Goal: Task Accomplishment & Management: Use online tool/utility

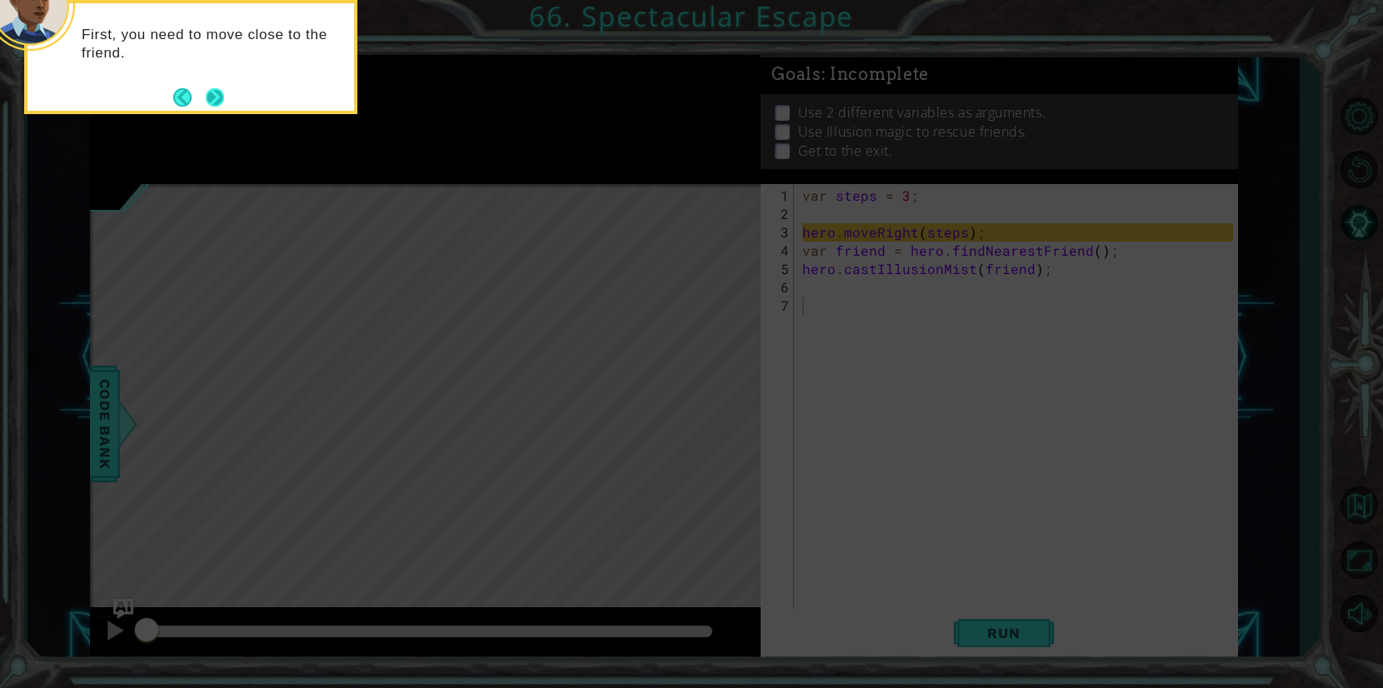
click at [210, 102] on button "Next" at bounding box center [214, 97] width 21 height 21
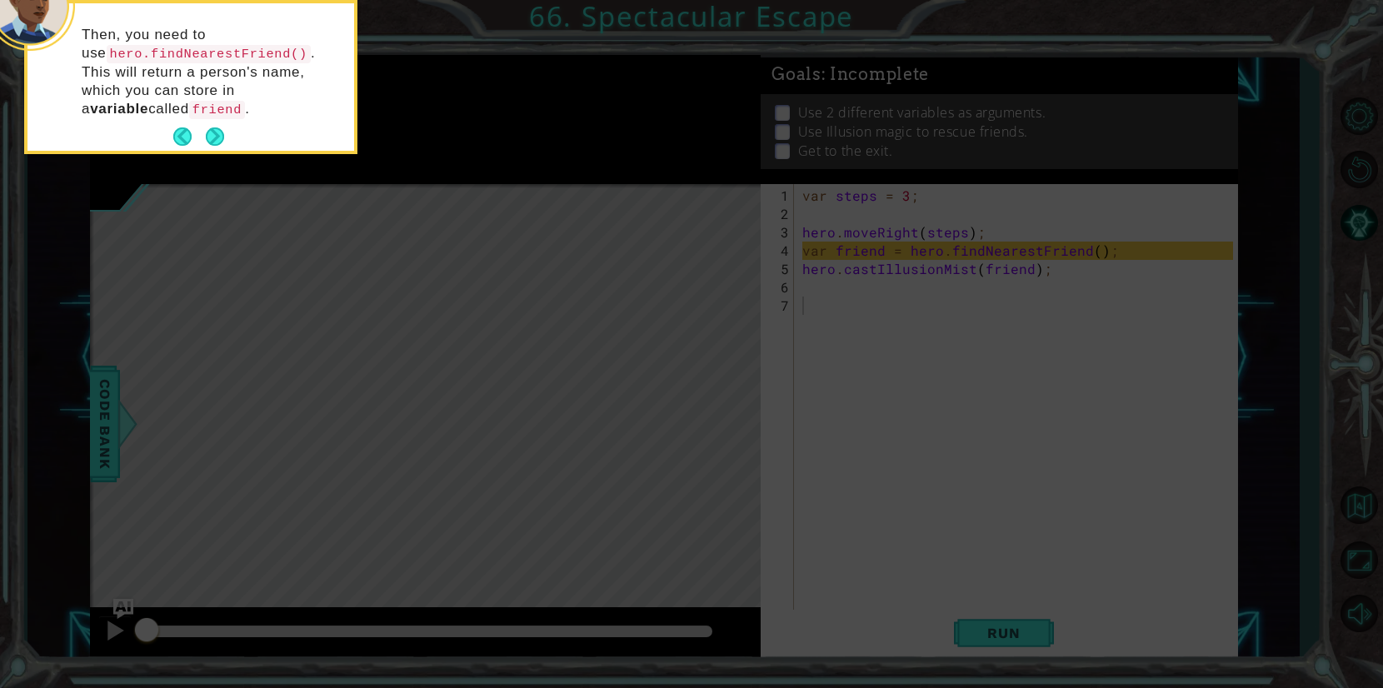
click at [217, 134] on button "Next" at bounding box center [215, 136] width 19 height 19
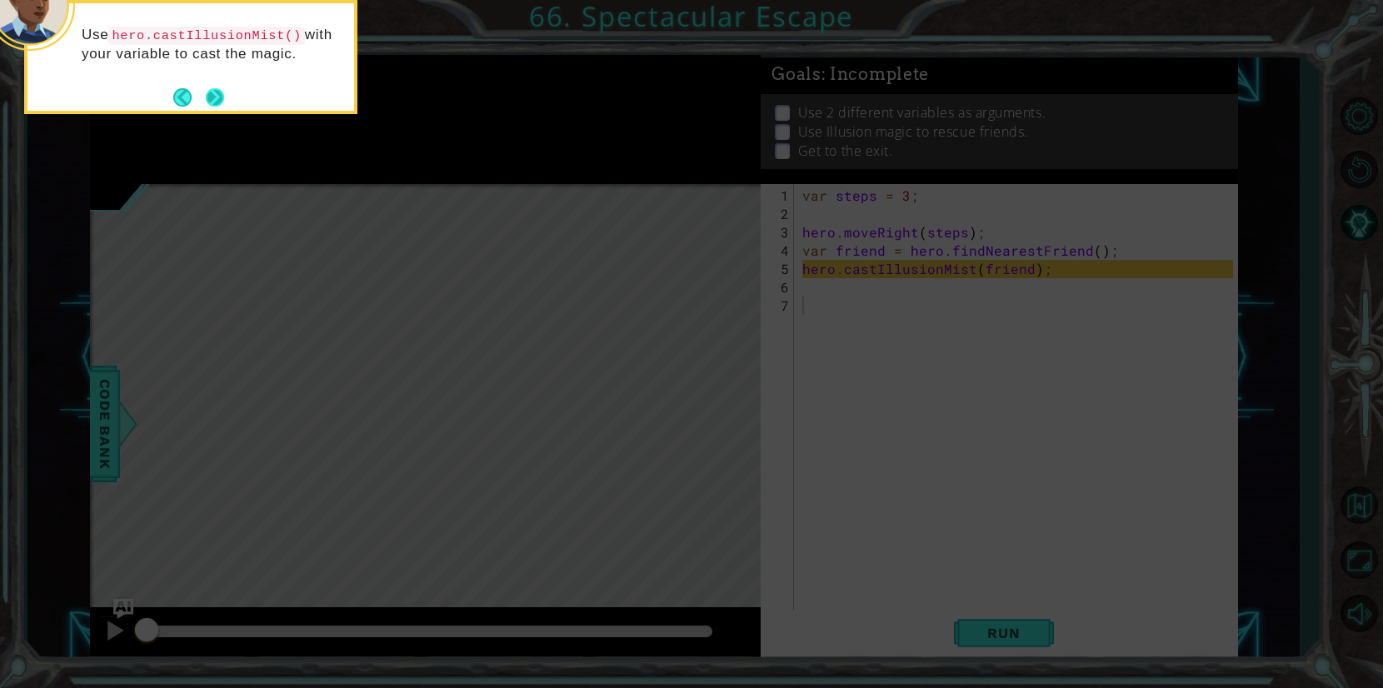
click at [219, 100] on button "Next" at bounding box center [215, 96] width 19 height 19
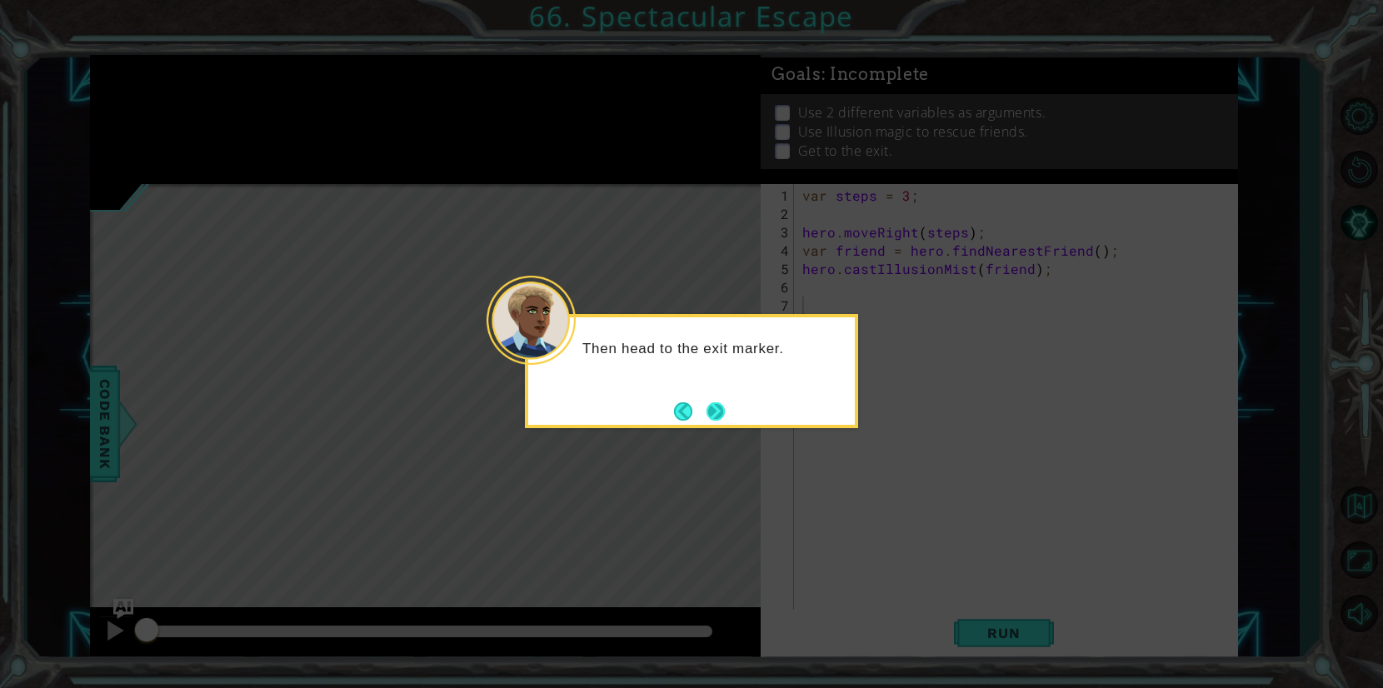
click at [725, 412] on button "Next" at bounding box center [715, 410] width 19 height 19
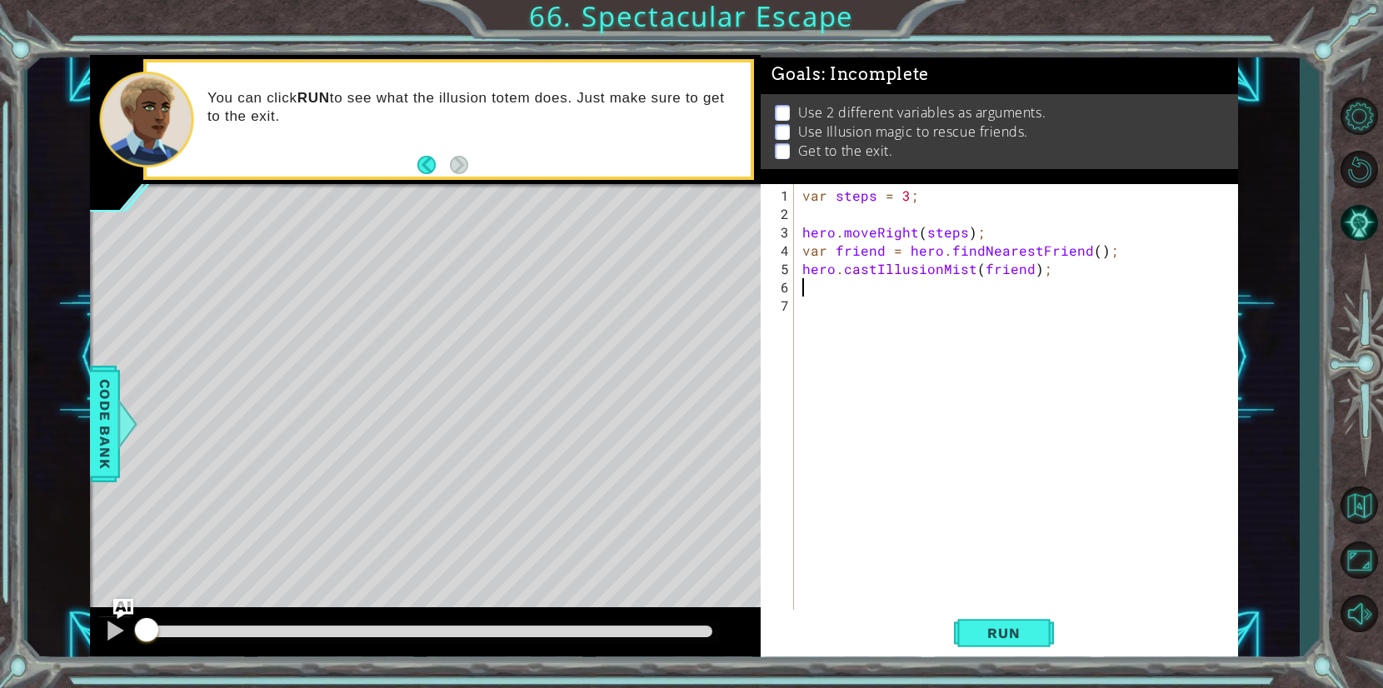
click at [809, 282] on div "var steps = 3 ; hero . moveRight ( steps ) ; var friend = hero . findNearestFri…" at bounding box center [1020, 425] width 442 height 476
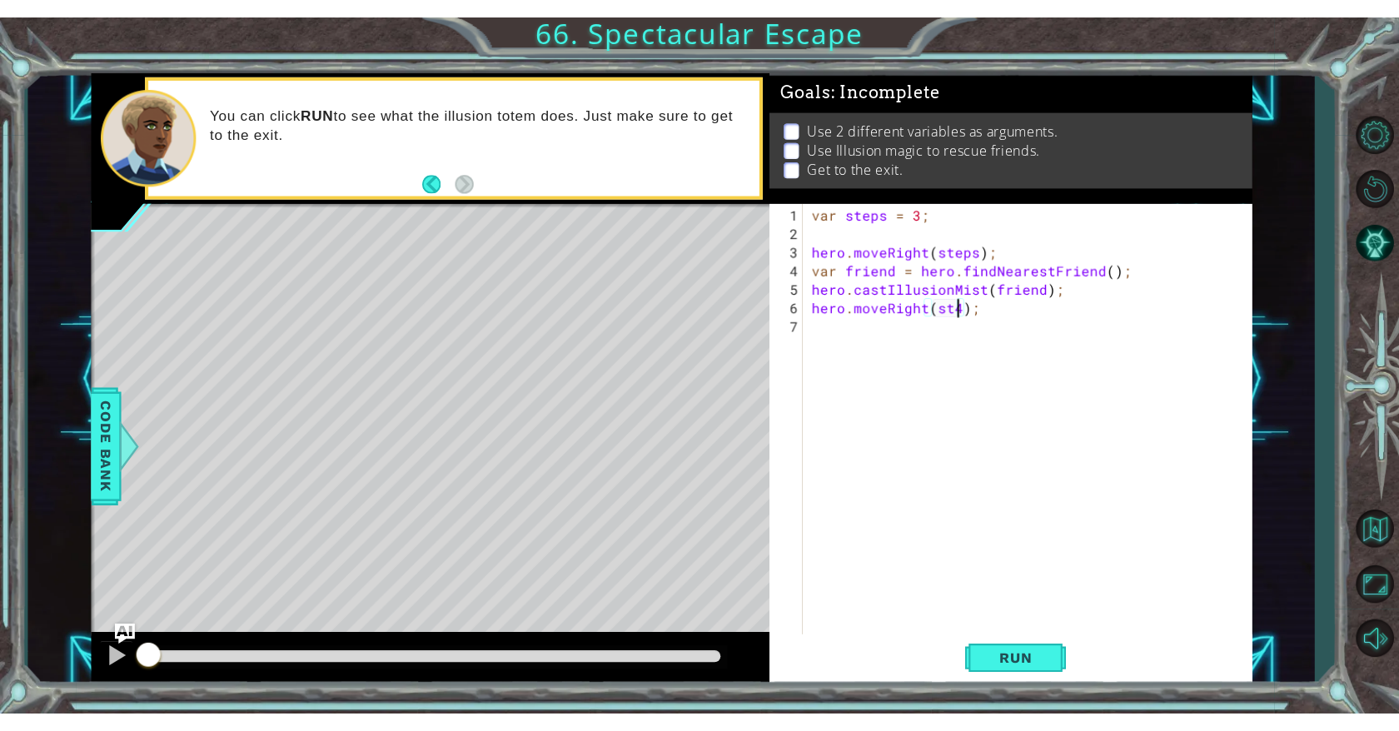
scroll to position [0, 8]
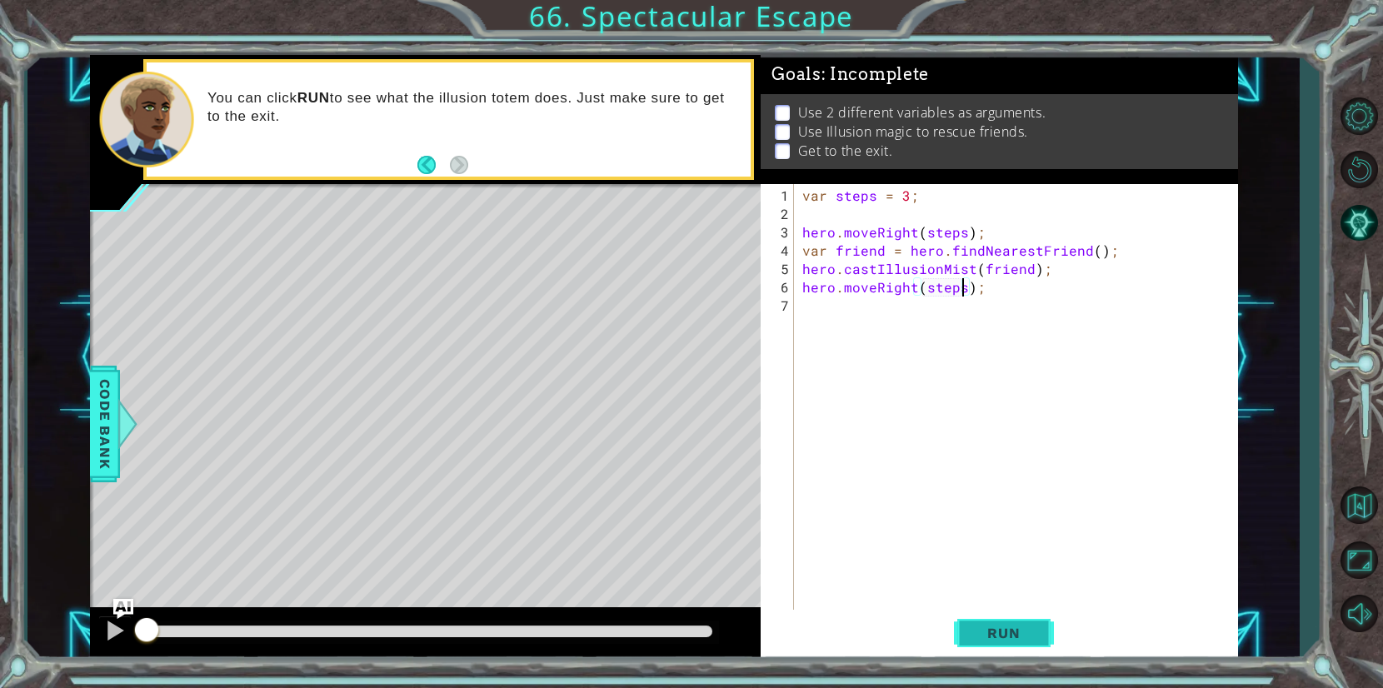
type textarea "hero.moveRight(steps);"
click at [994, 641] on span "Run" at bounding box center [1003, 633] width 66 height 17
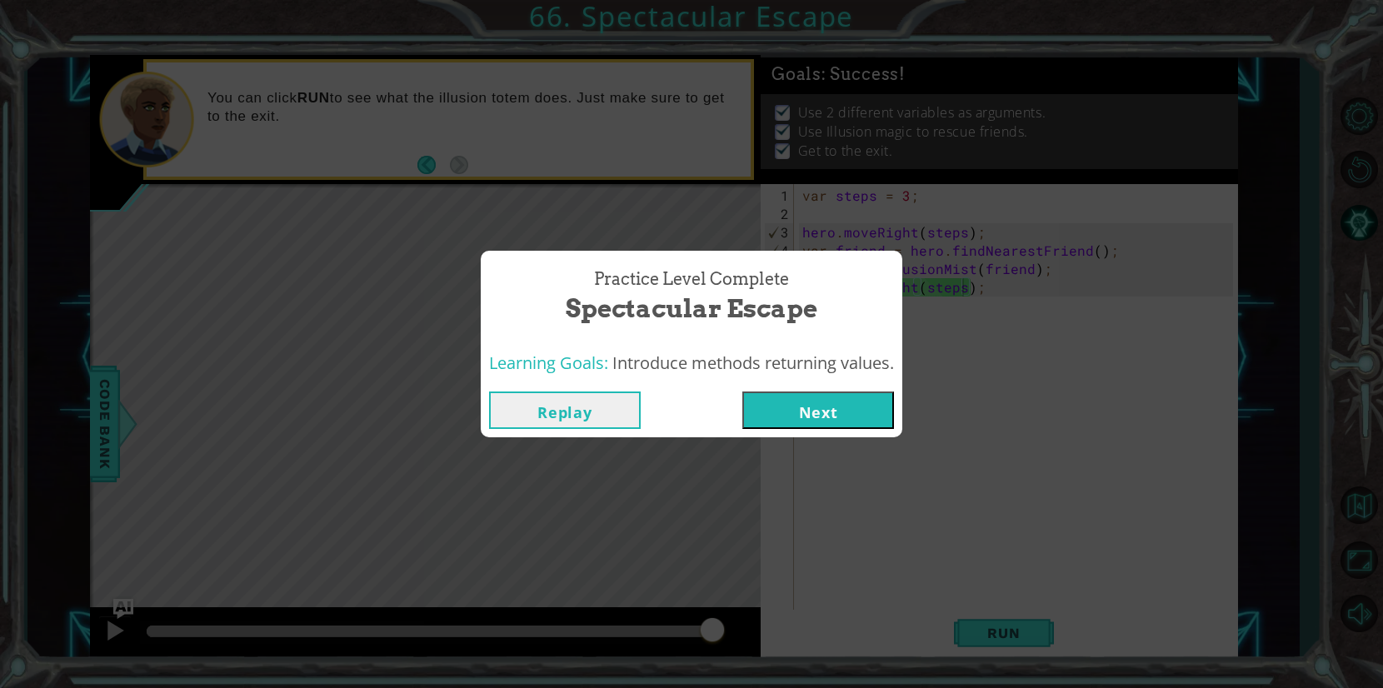
click at [792, 420] on button "Next" at bounding box center [818, 409] width 152 height 37
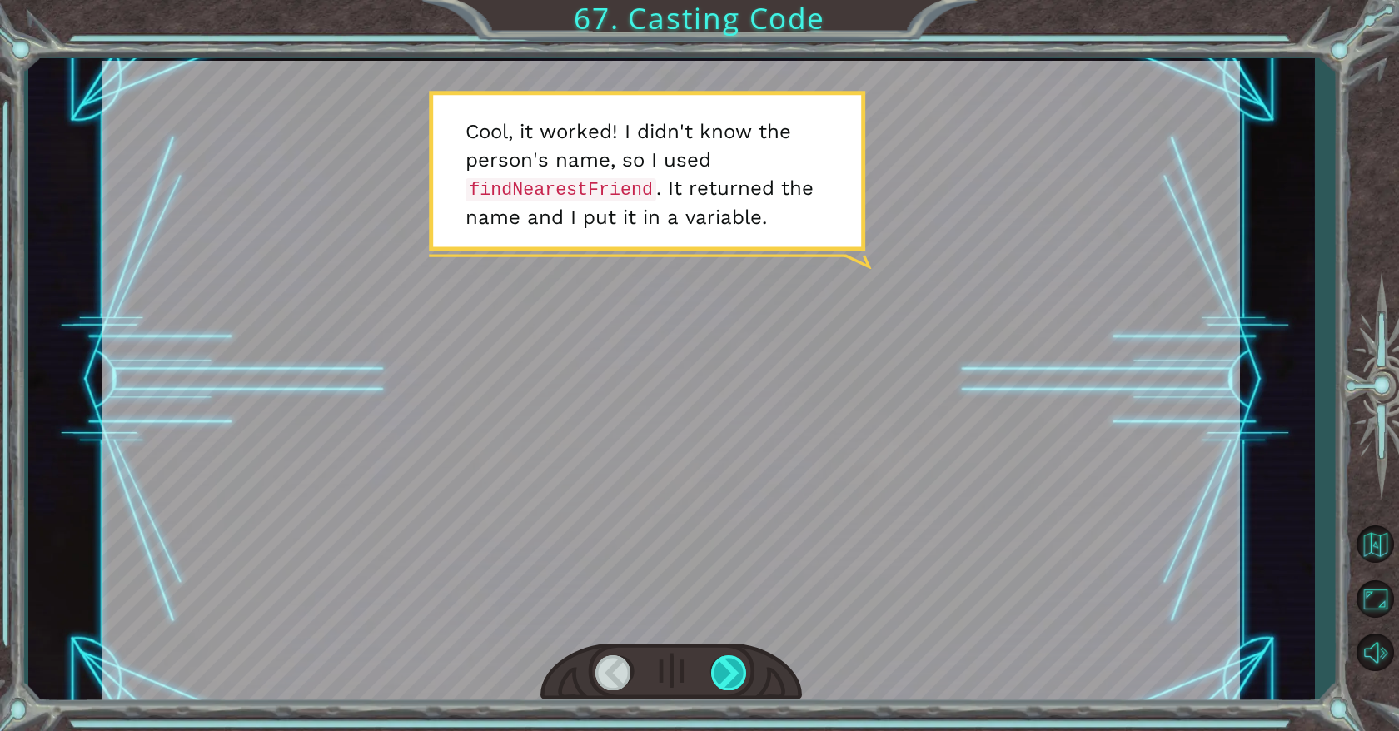
click at [728, 669] on div at bounding box center [729, 672] width 37 height 34
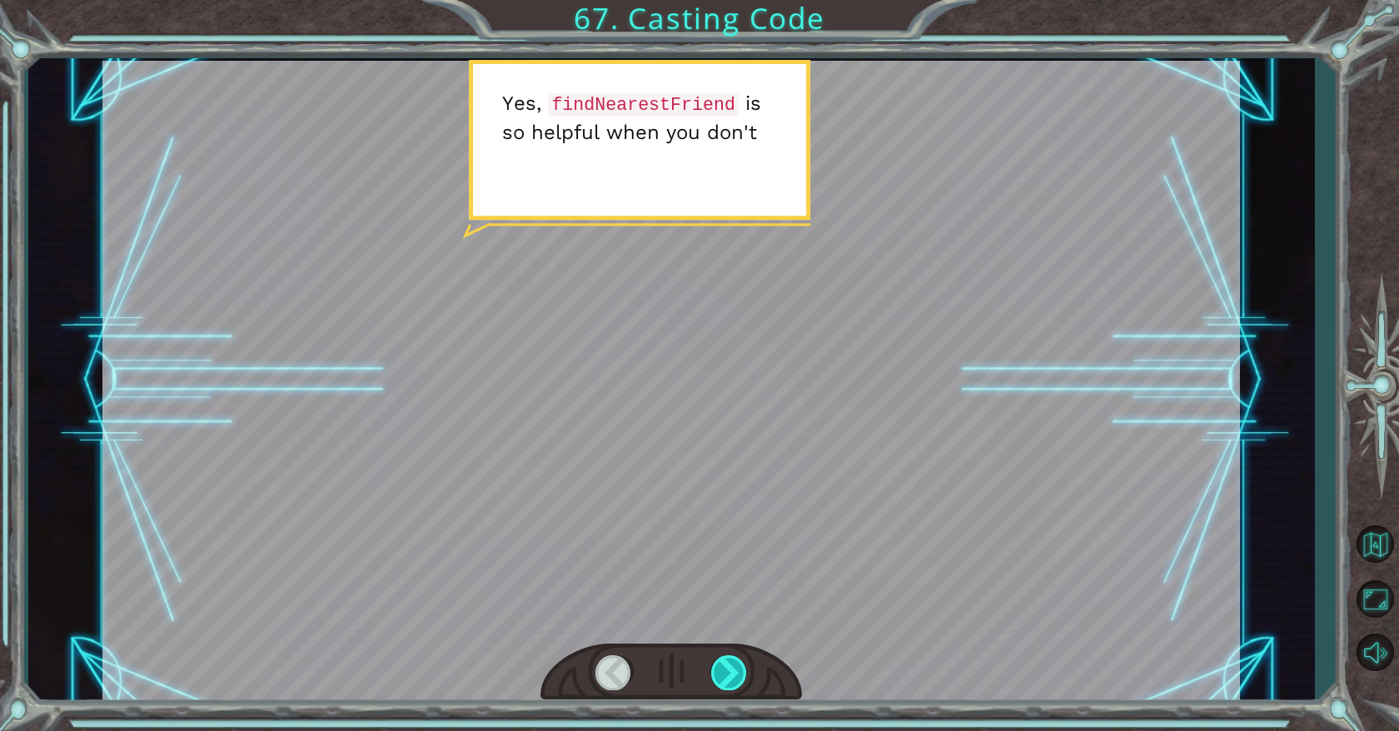
click at [738, 670] on div at bounding box center [729, 672] width 37 height 34
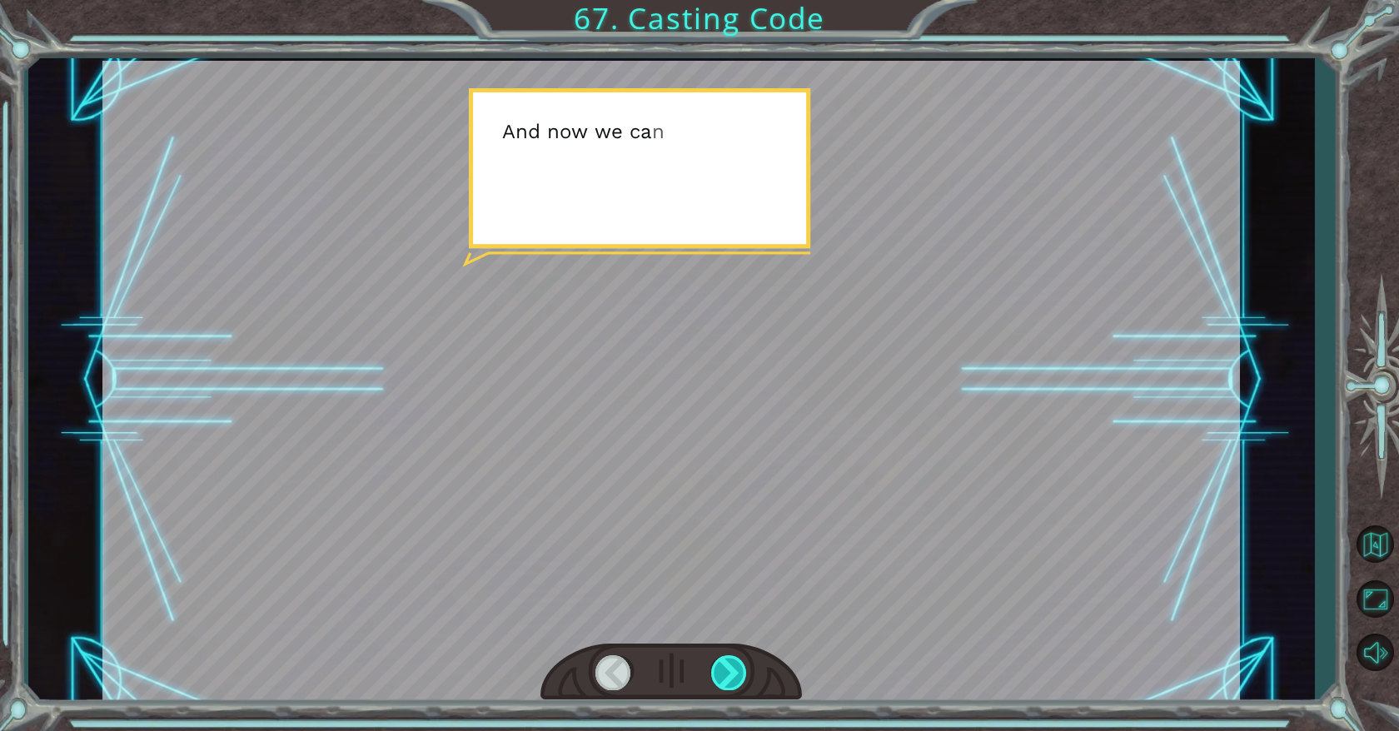
click at [735, 668] on div at bounding box center [729, 672] width 37 height 34
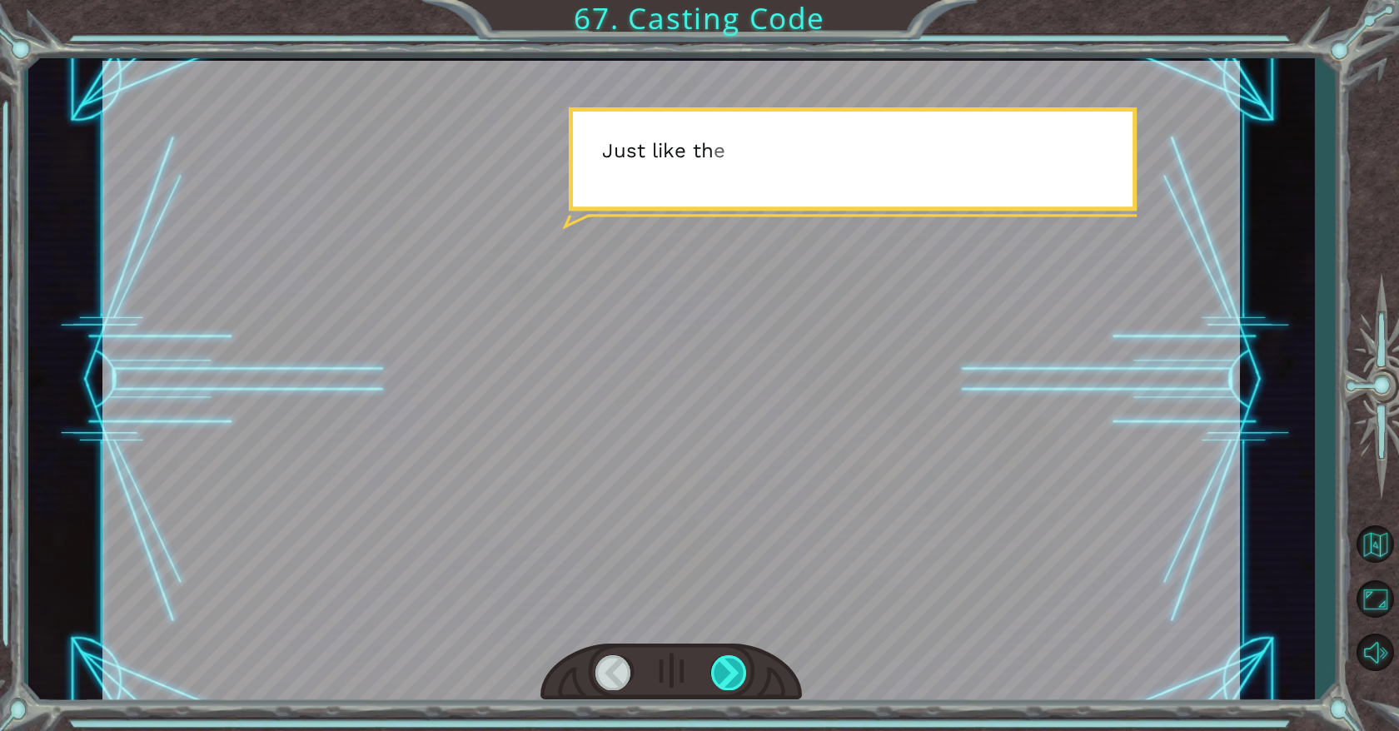
click at [735, 668] on div at bounding box center [729, 672] width 37 height 34
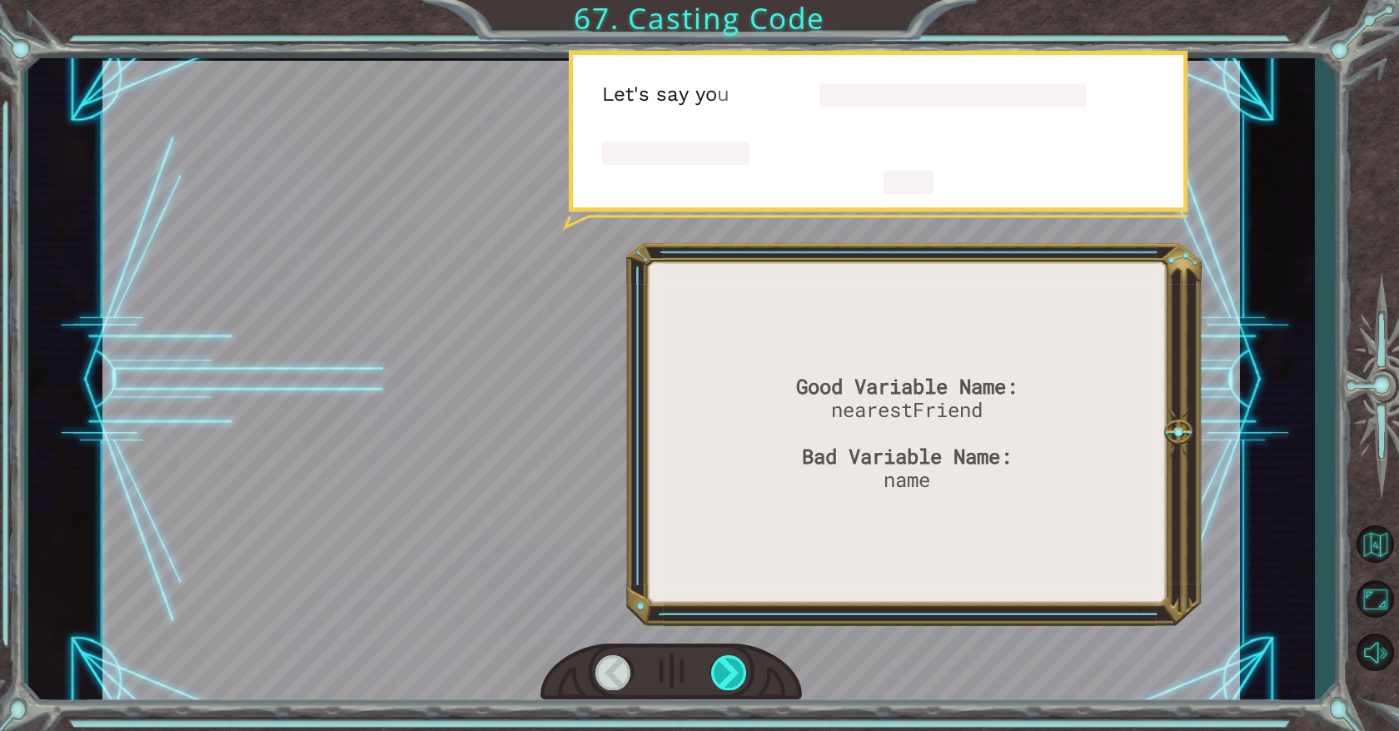
click at [735, 668] on div at bounding box center [729, 672] width 37 height 34
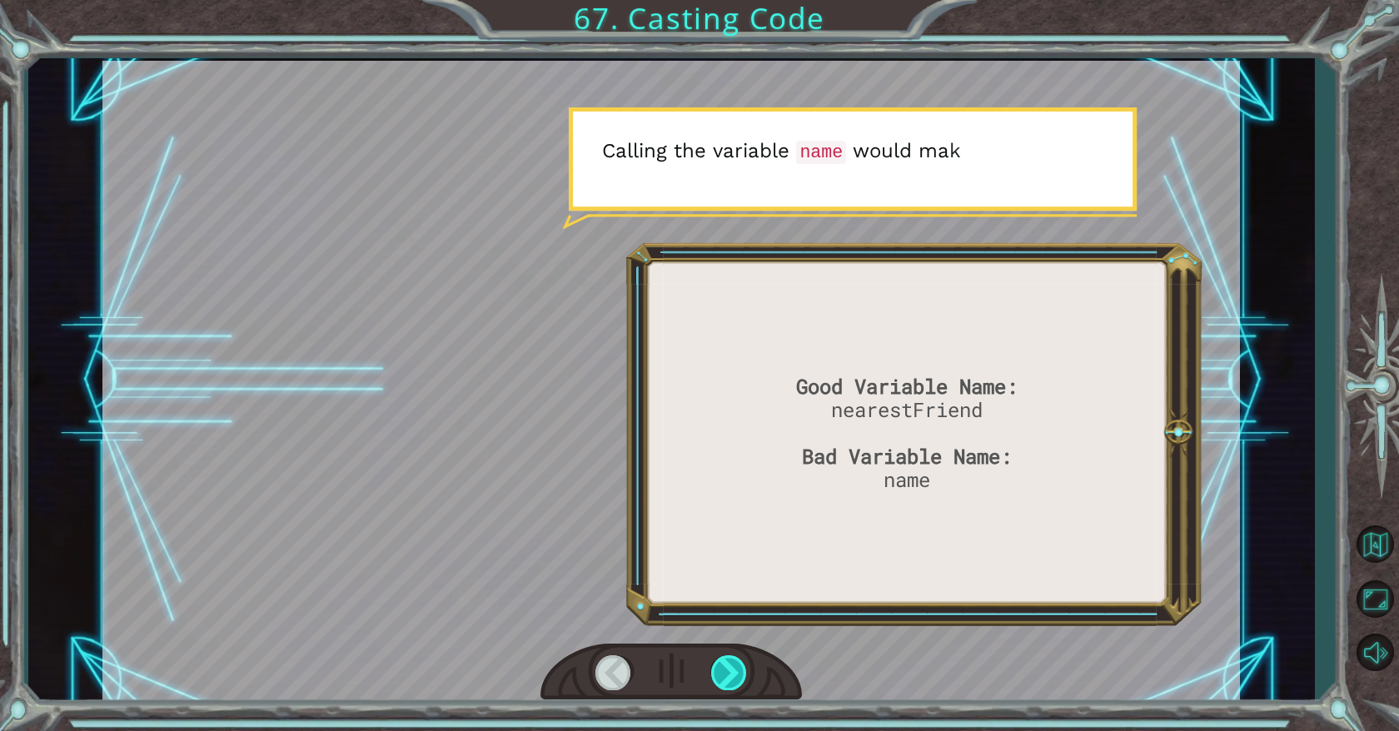
click at [735, 669] on div at bounding box center [729, 672] width 37 height 34
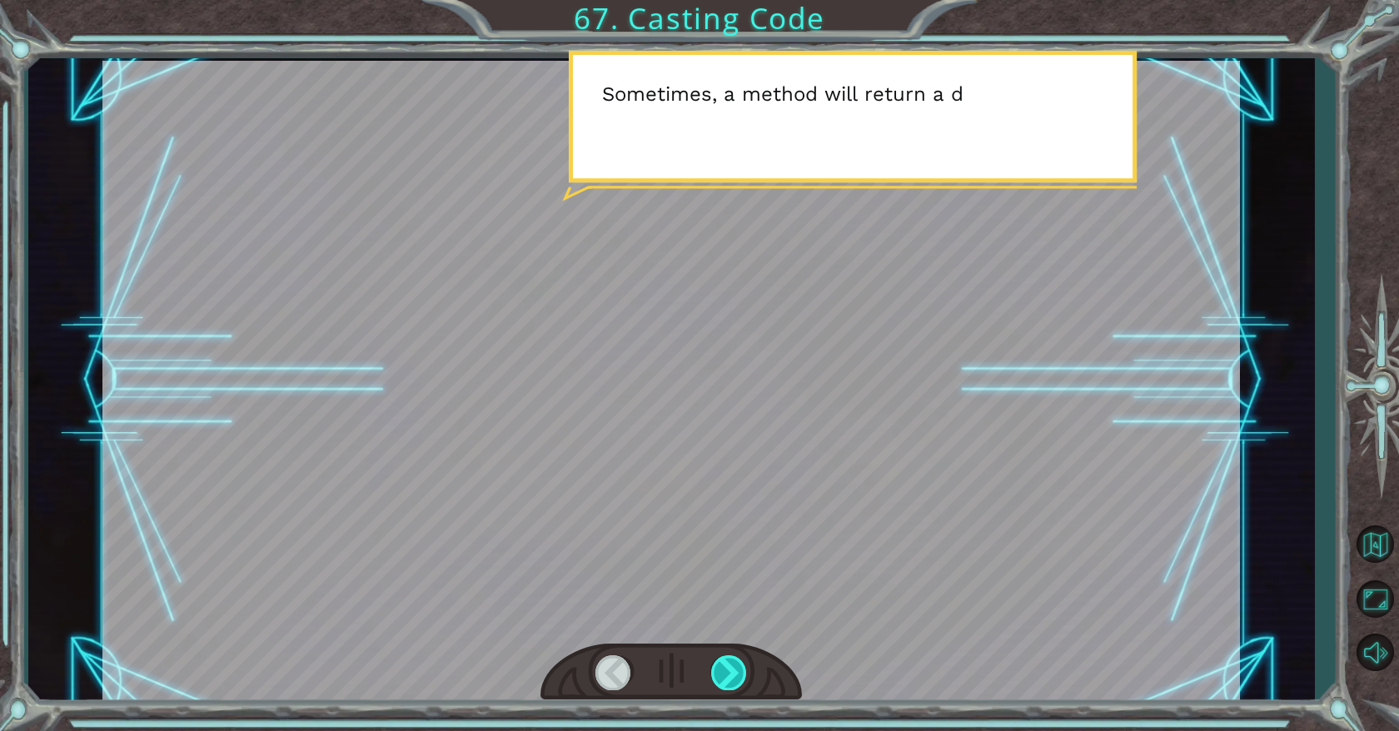
click at [735, 669] on div at bounding box center [729, 672] width 37 height 34
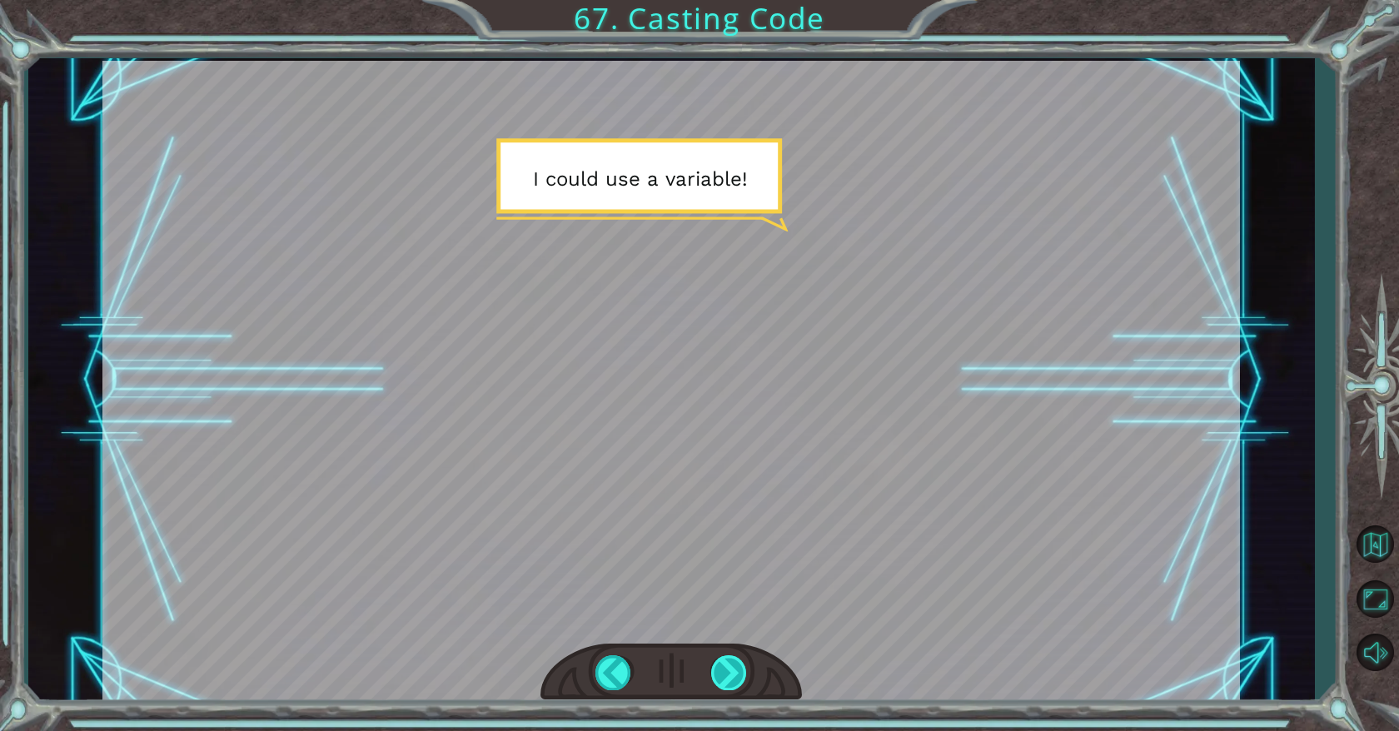
click at [735, 669] on div at bounding box center [729, 672] width 37 height 34
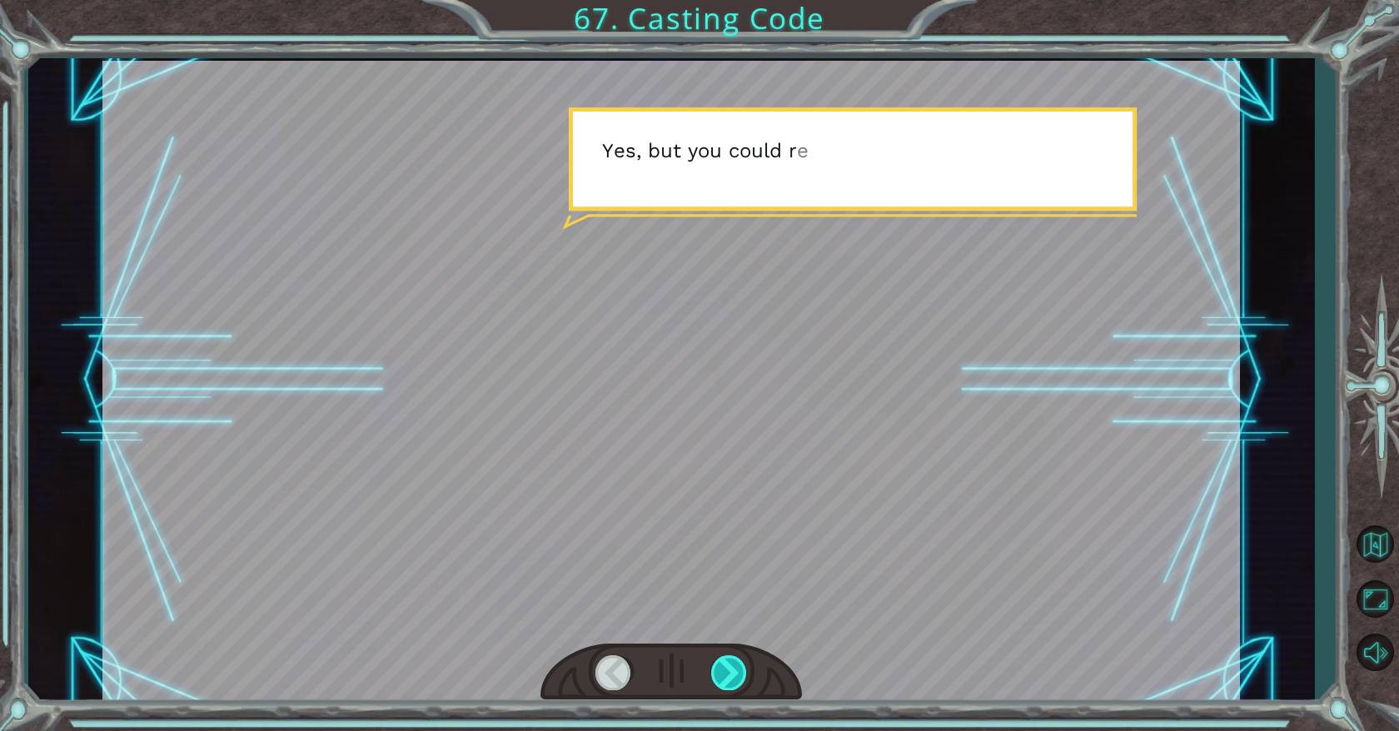
click at [735, 665] on div at bounding box center [729, 672] width 37 height 34
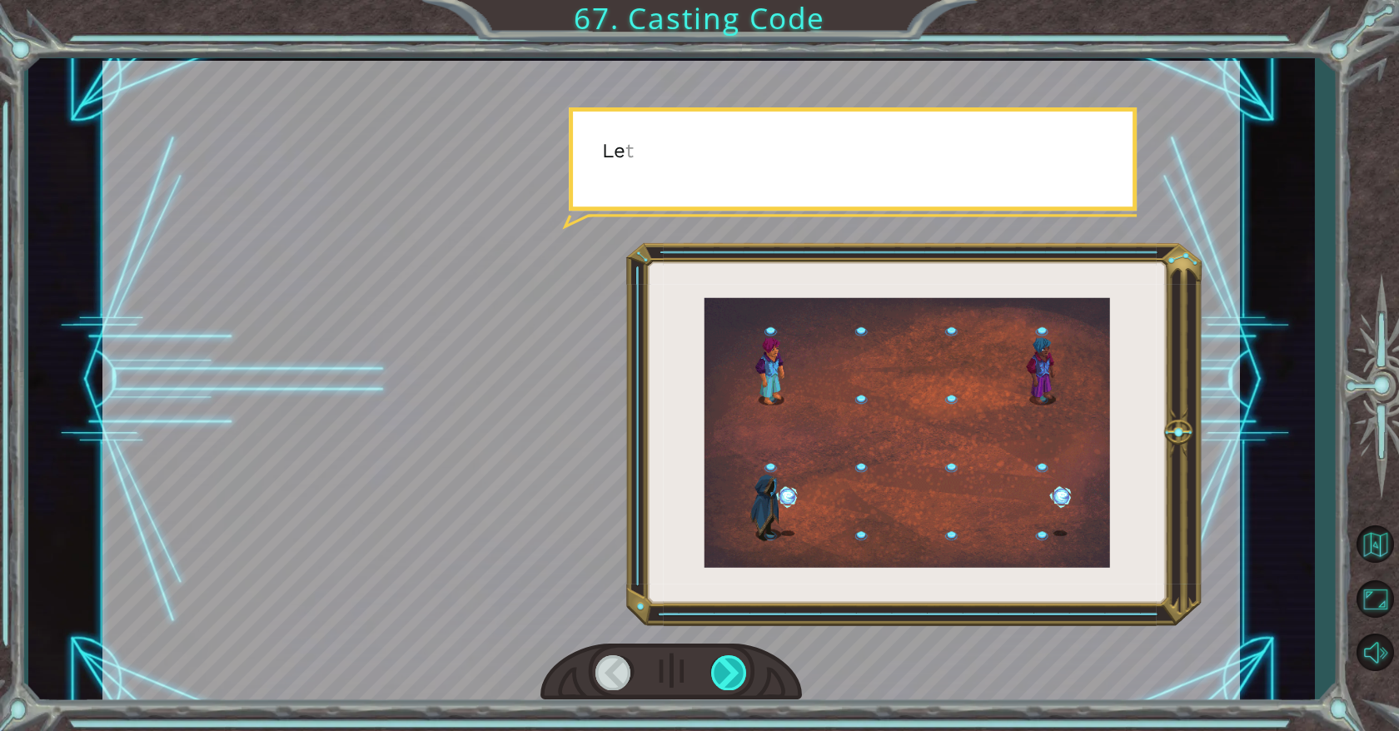
click at [735, 665] on div at bounding box center [729, 672] width 37 height 34
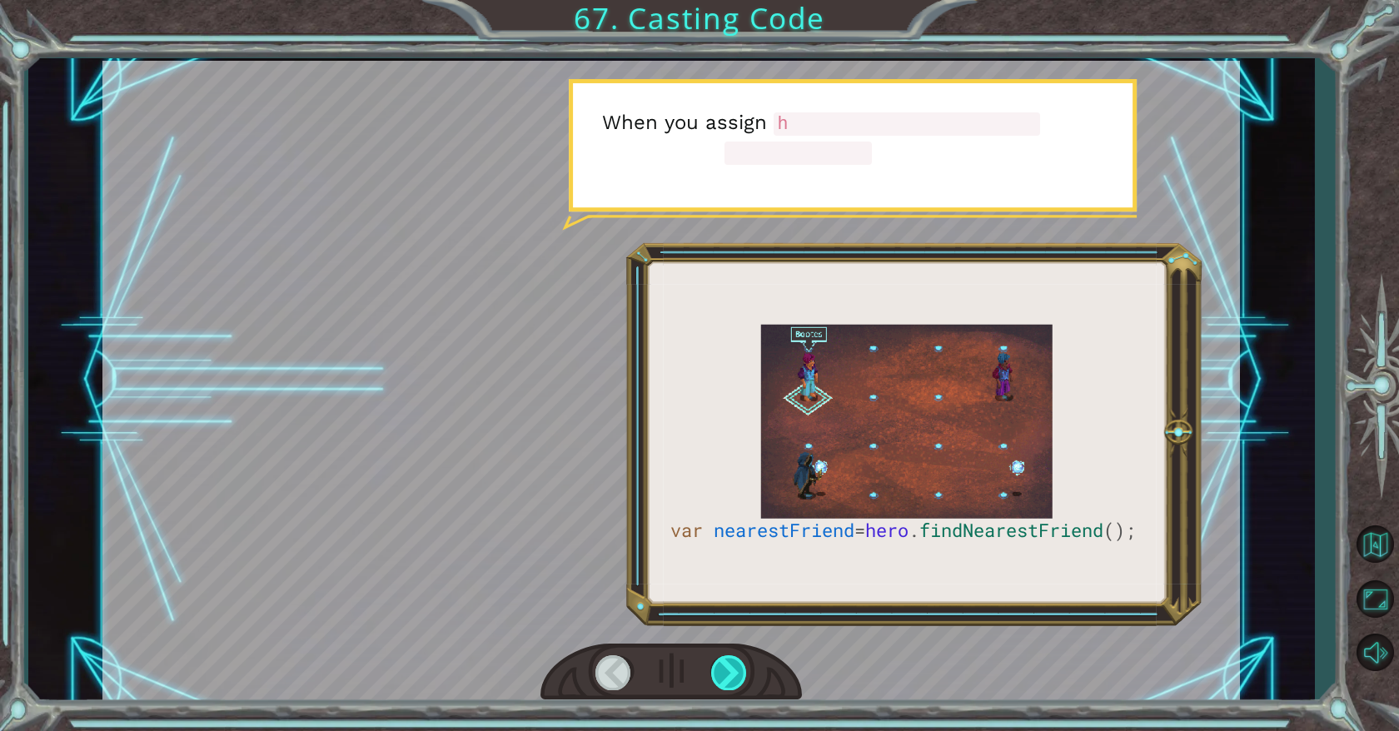
click at [735, 665] on div at bounding box center [729, 672] width 37 height 34
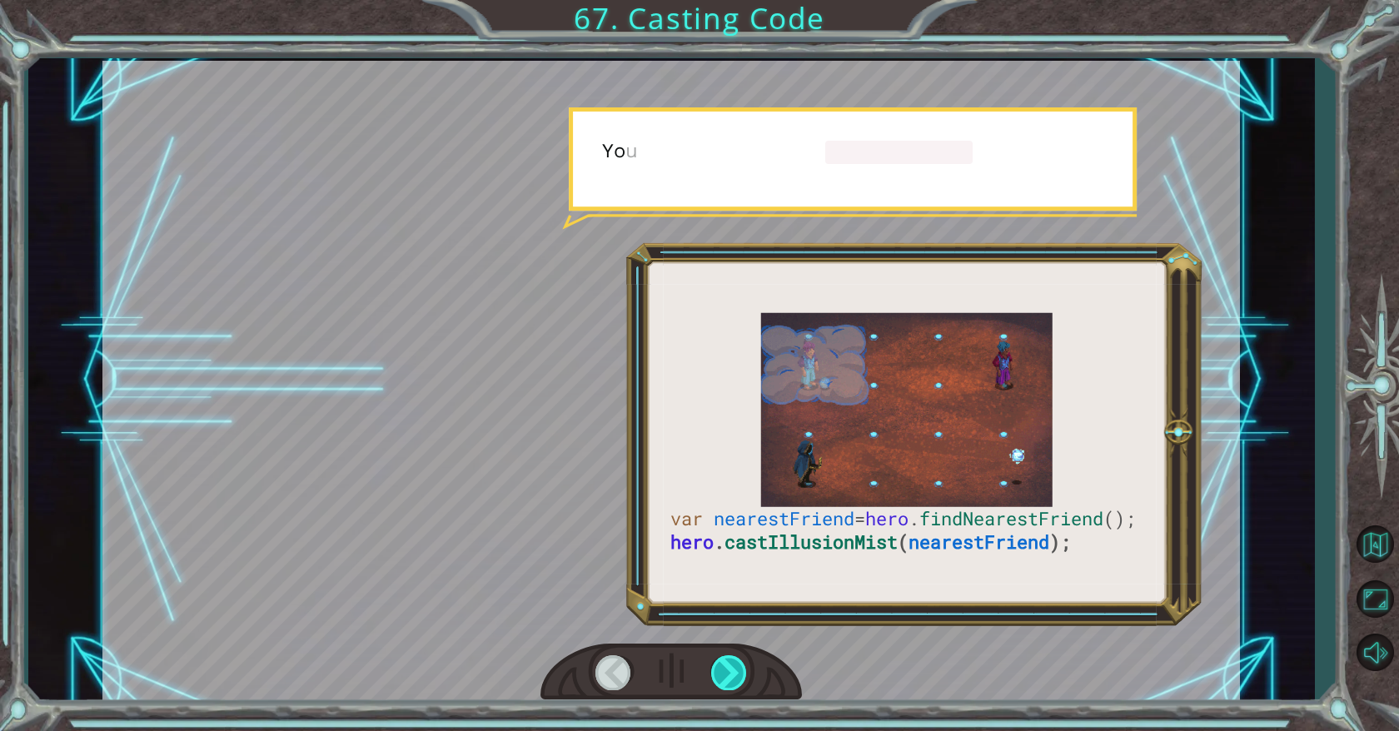
click at [735, 665] on div at bounding box center [729, 672] width 37 height 34
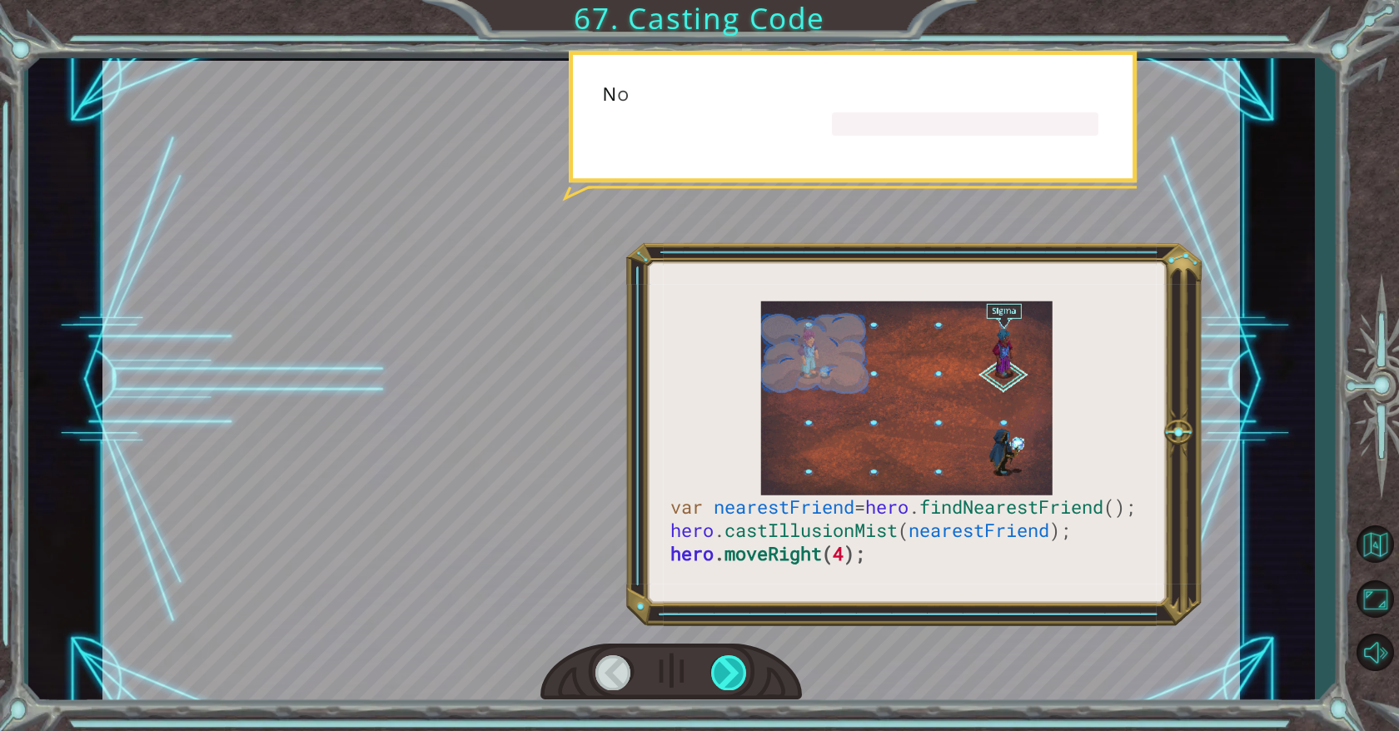
click at [735, 665] on div at bounding box center [729, 672] width 37 height 34
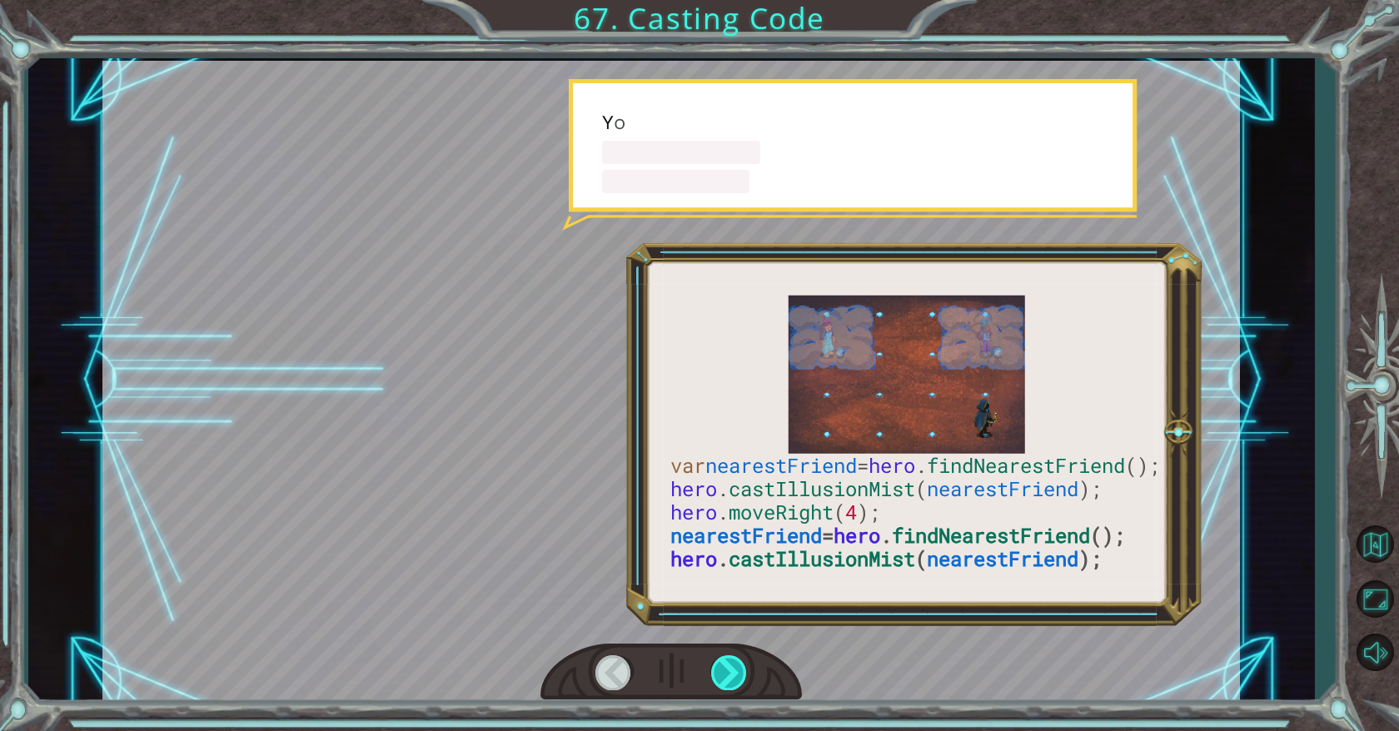
click at [735, 665] on div at bounding box center [729, 672] width 37 height 34
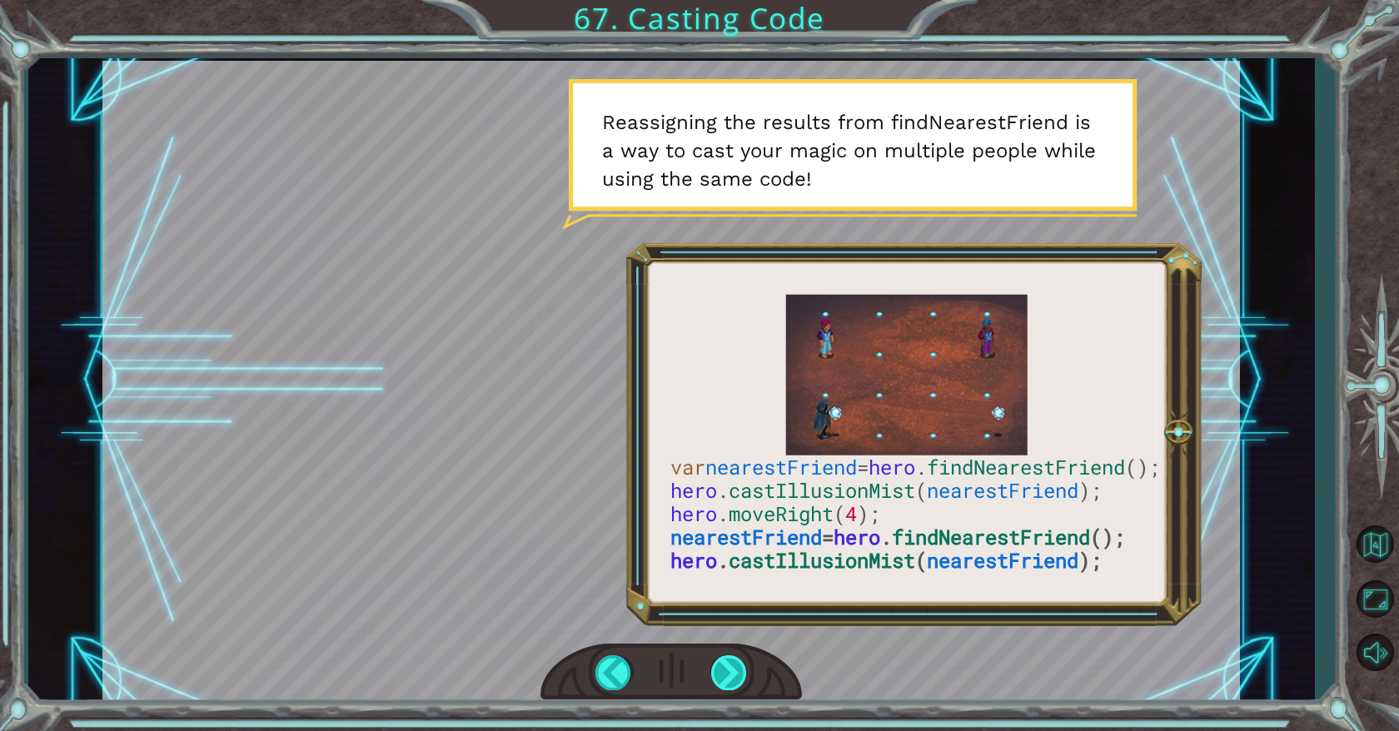
click at [735, 665] on div at bounding box center [729, 672] width 37 height 34
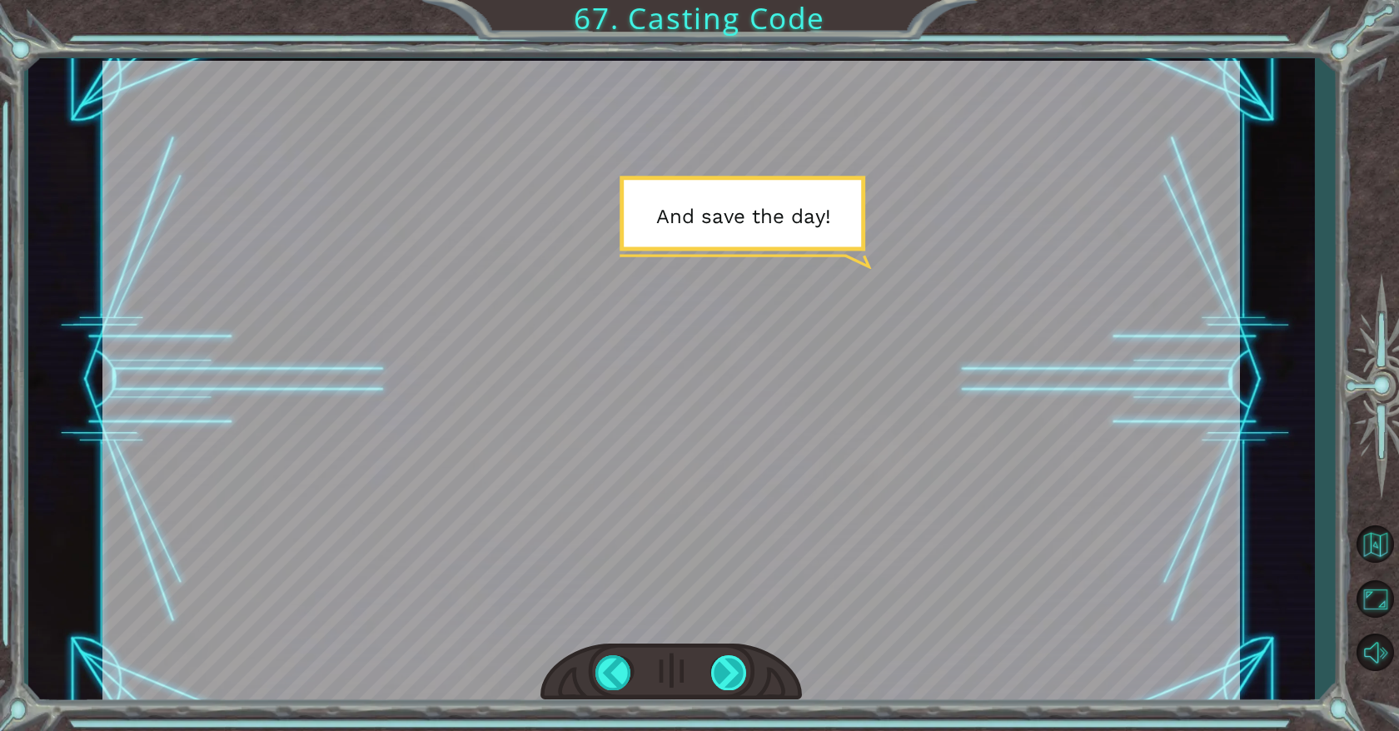
click at [731, 665] on div at bounding box center [729, 672] width 37 height 34
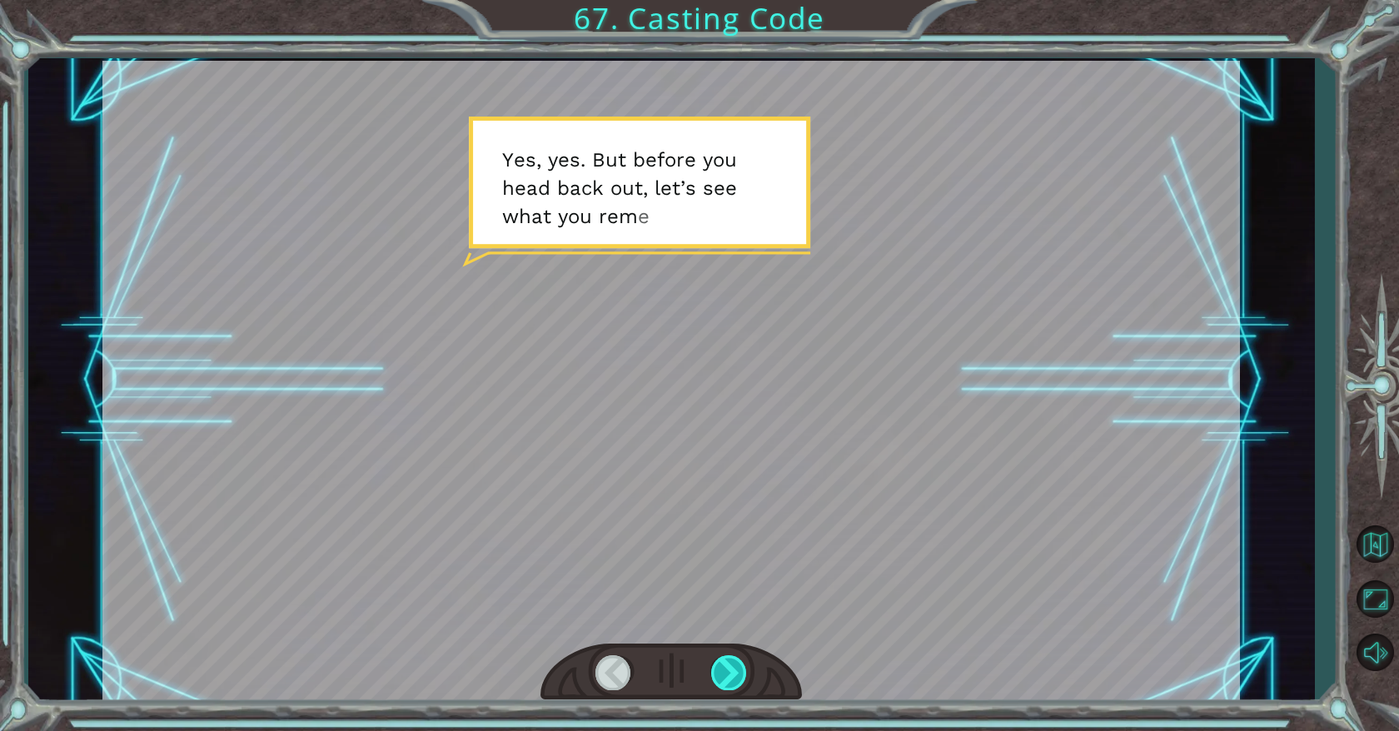
click at [729, 666] on div at bounding box center [729, 672] width 37 height 34
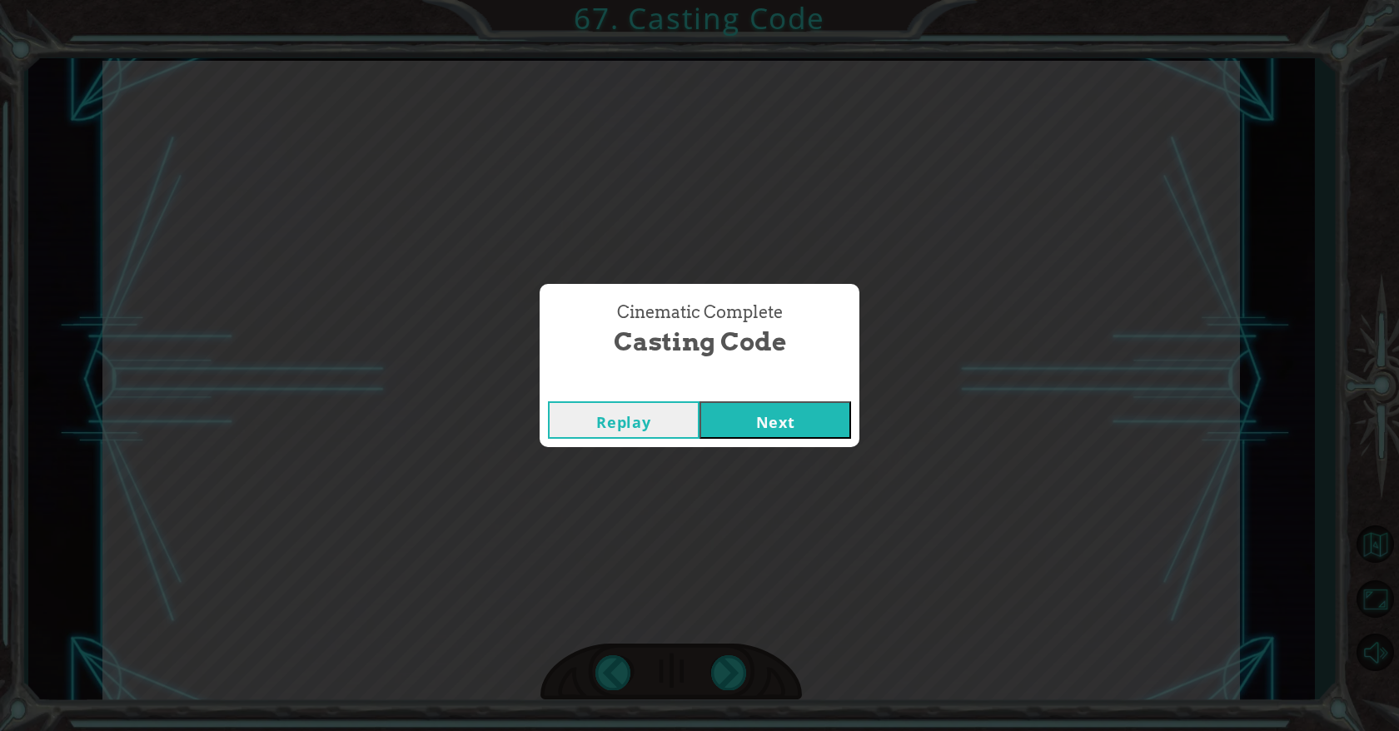
click at [774, 242] on div "Cinematic Complete Casting Code Replay Next" at bounding box center [699, 365] width 1399 height 731
click at [758, 415] on button "Next" at bounding box center [776, 419] width 152 height 37
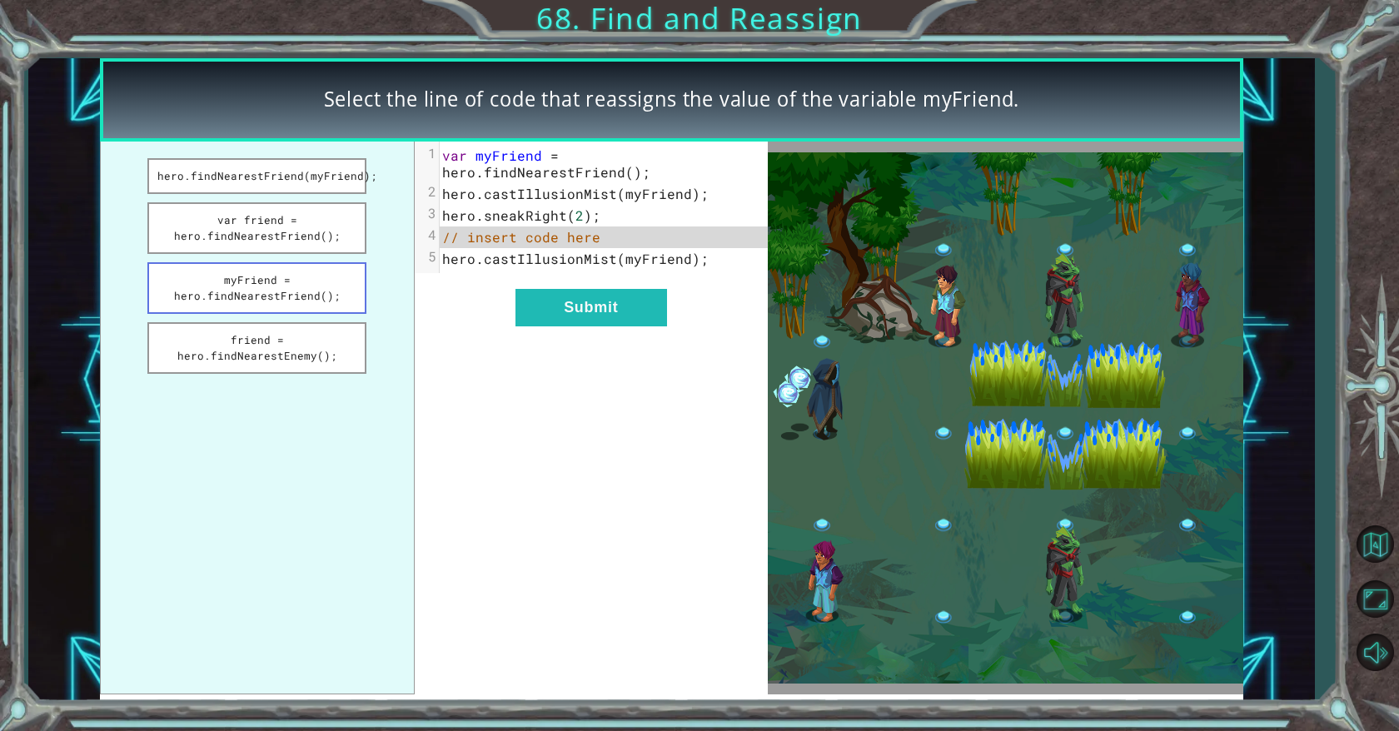
click at [303, 286] on button "myFriend = hero.findNearestFriend();" at bounding box center [256, 288] width 219 height 52
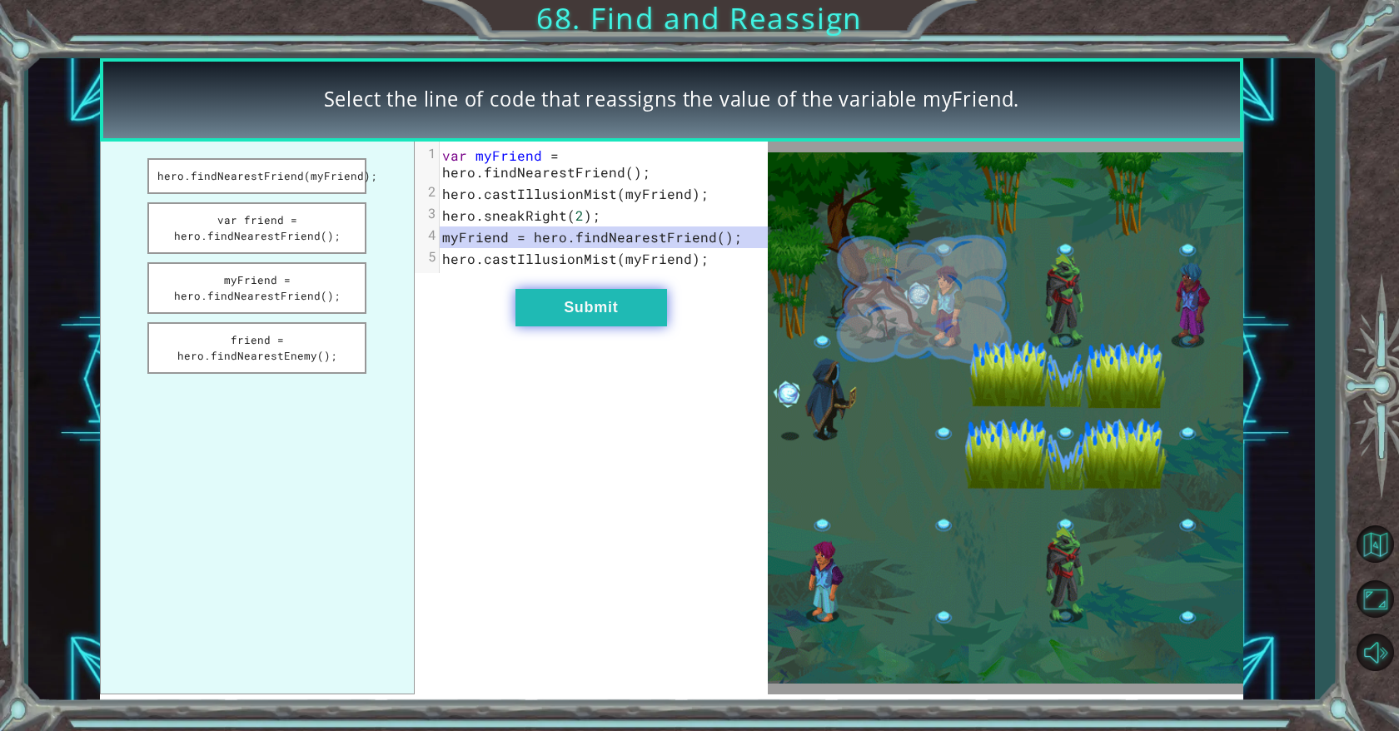
click at [605, 301] on button "Submit" at bounding box center [592, 307] width 152 height 37
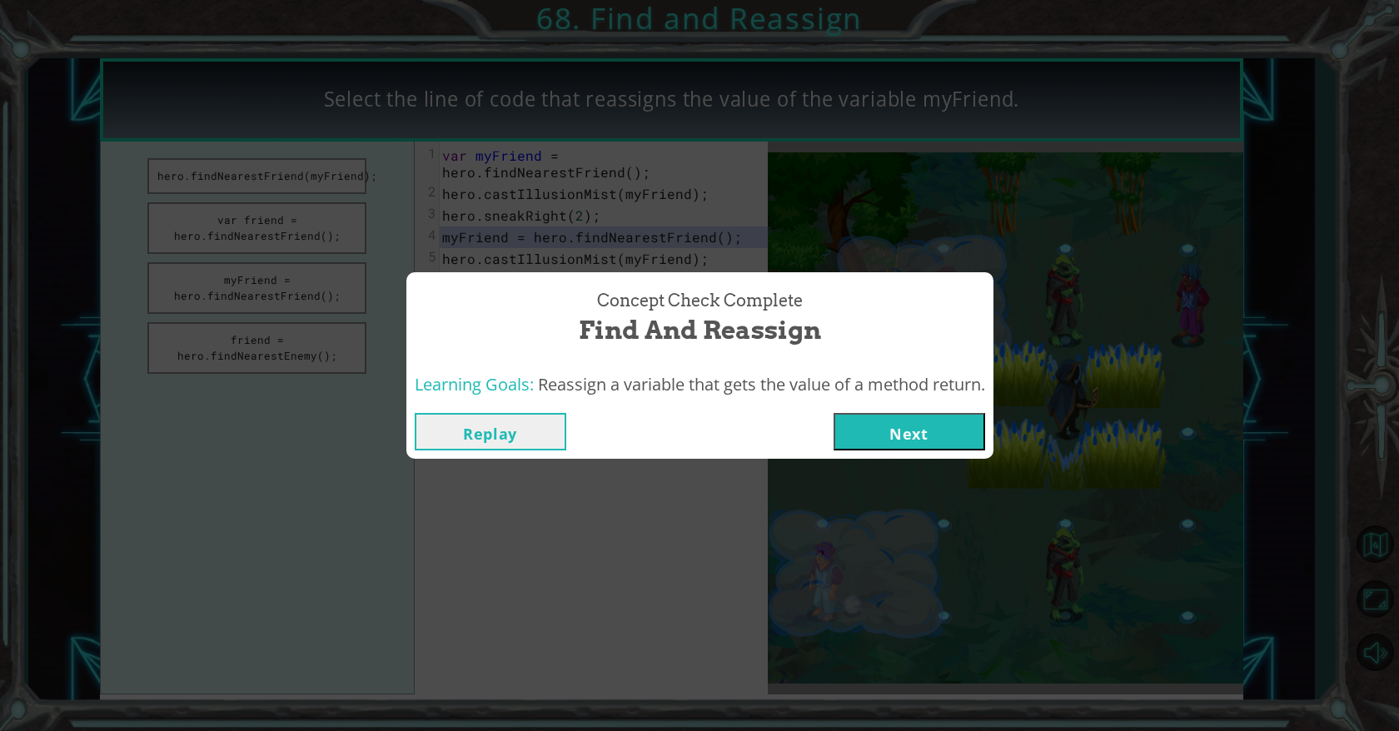
click at [949, 429] on button "Next" at bounding box center [910, 431] width 152 height 37
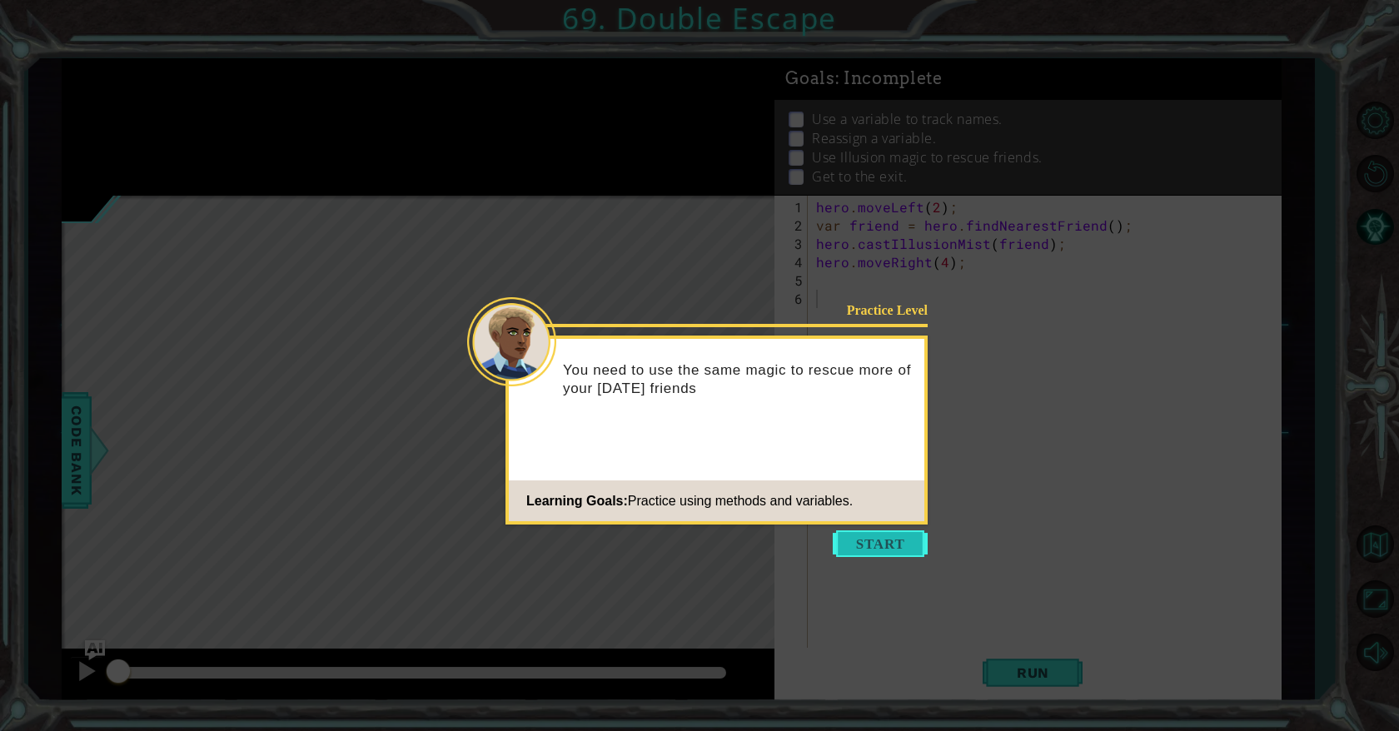
click at [897, 551] on button "Start" at bounding box center [880, 544] width 95 height 27
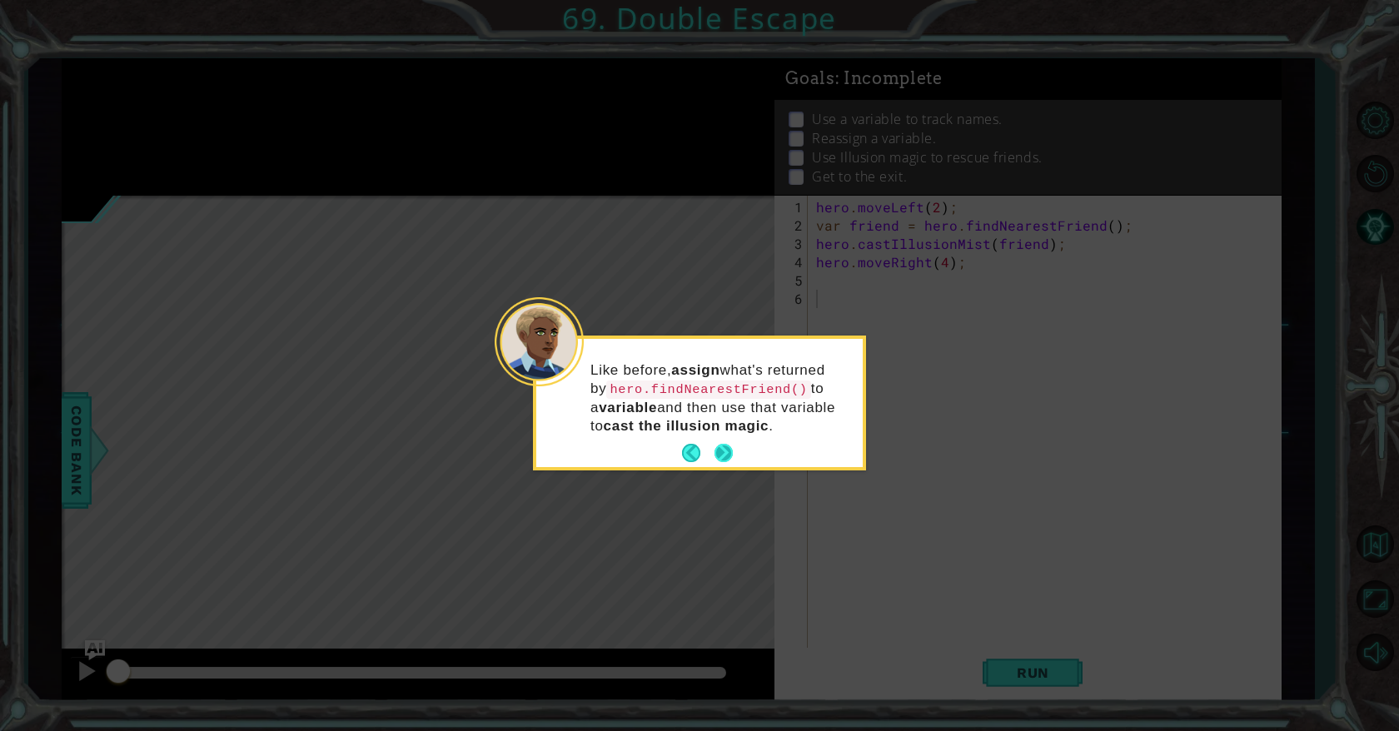
click at [728, 452] on button "Next" at bounding box center [724, 453] width 31 height 31
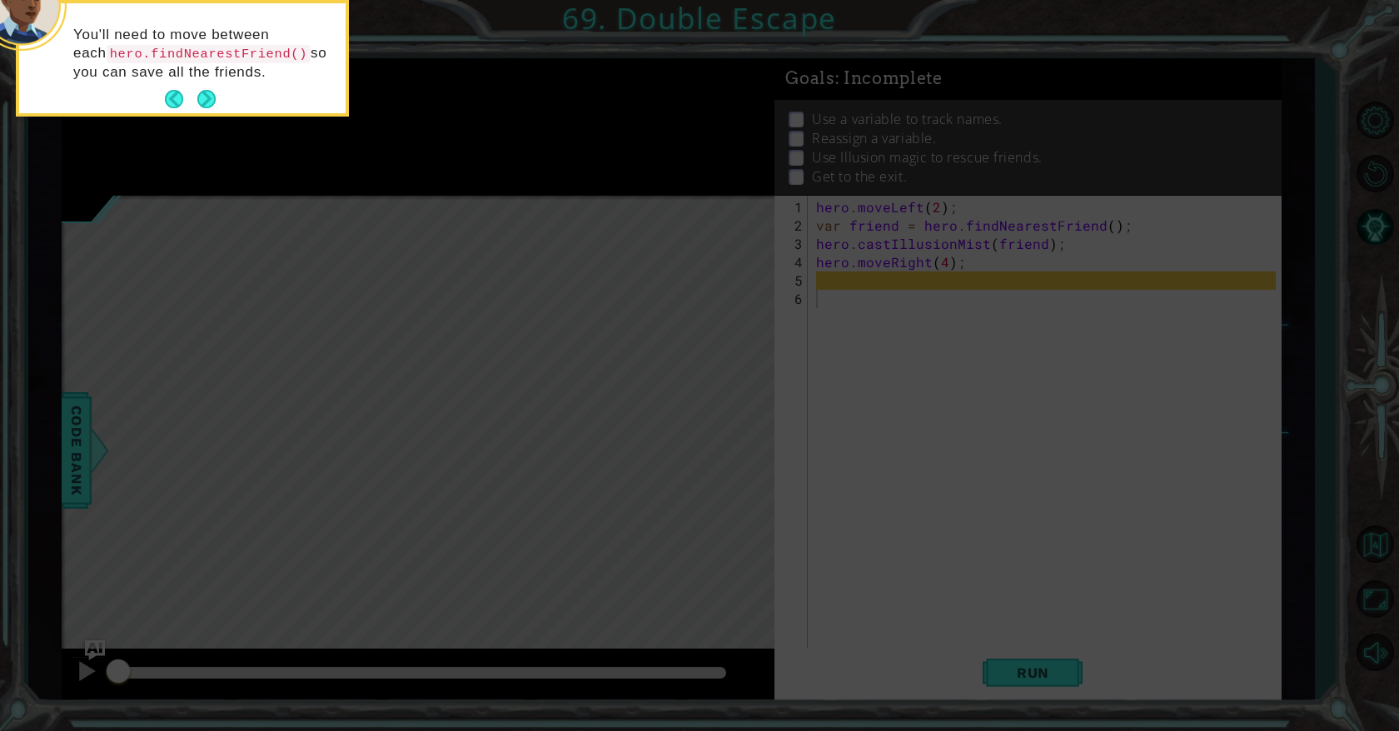
click at [437, 171] on icon at bounding box center [699, 109] width 1399 height 1243
click at [210, 93] on button "Next" at bounding box center [206, 99] width 23 height 23
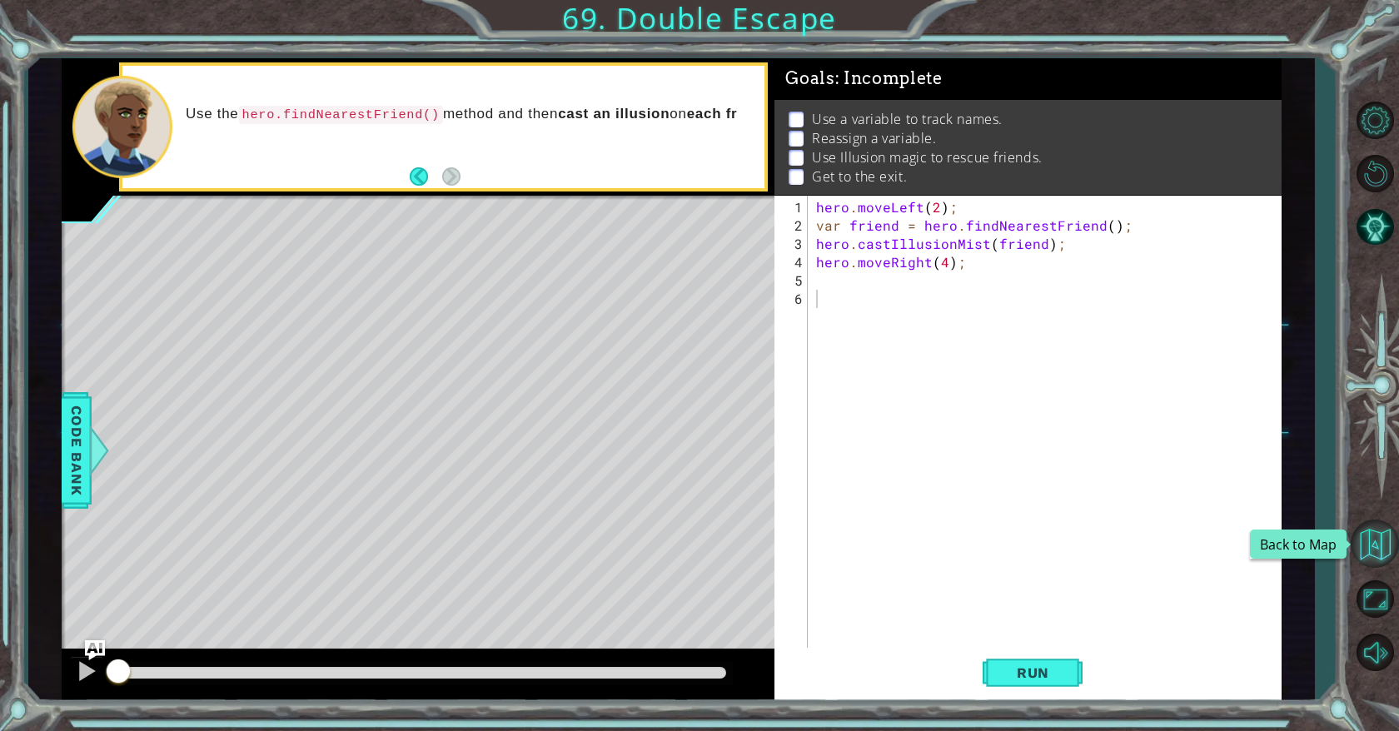
click at [1376, 541] on button "Back to Map" at bounding box center [1375, 544] width 48 height 48
